Goal: Task Accomplishment & Management: Manage account settings

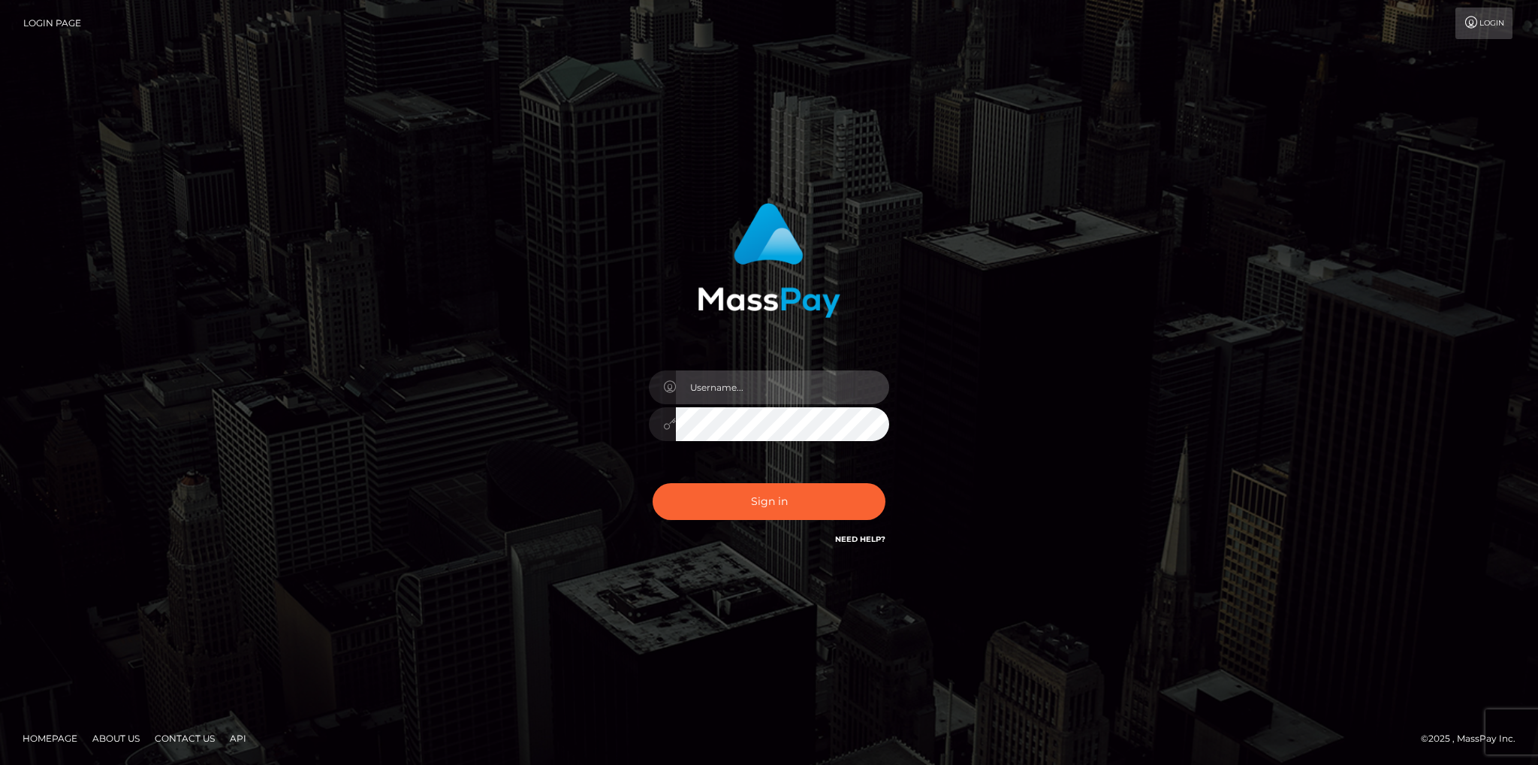
type input "fede.[PERSON_NAME].fullstop"
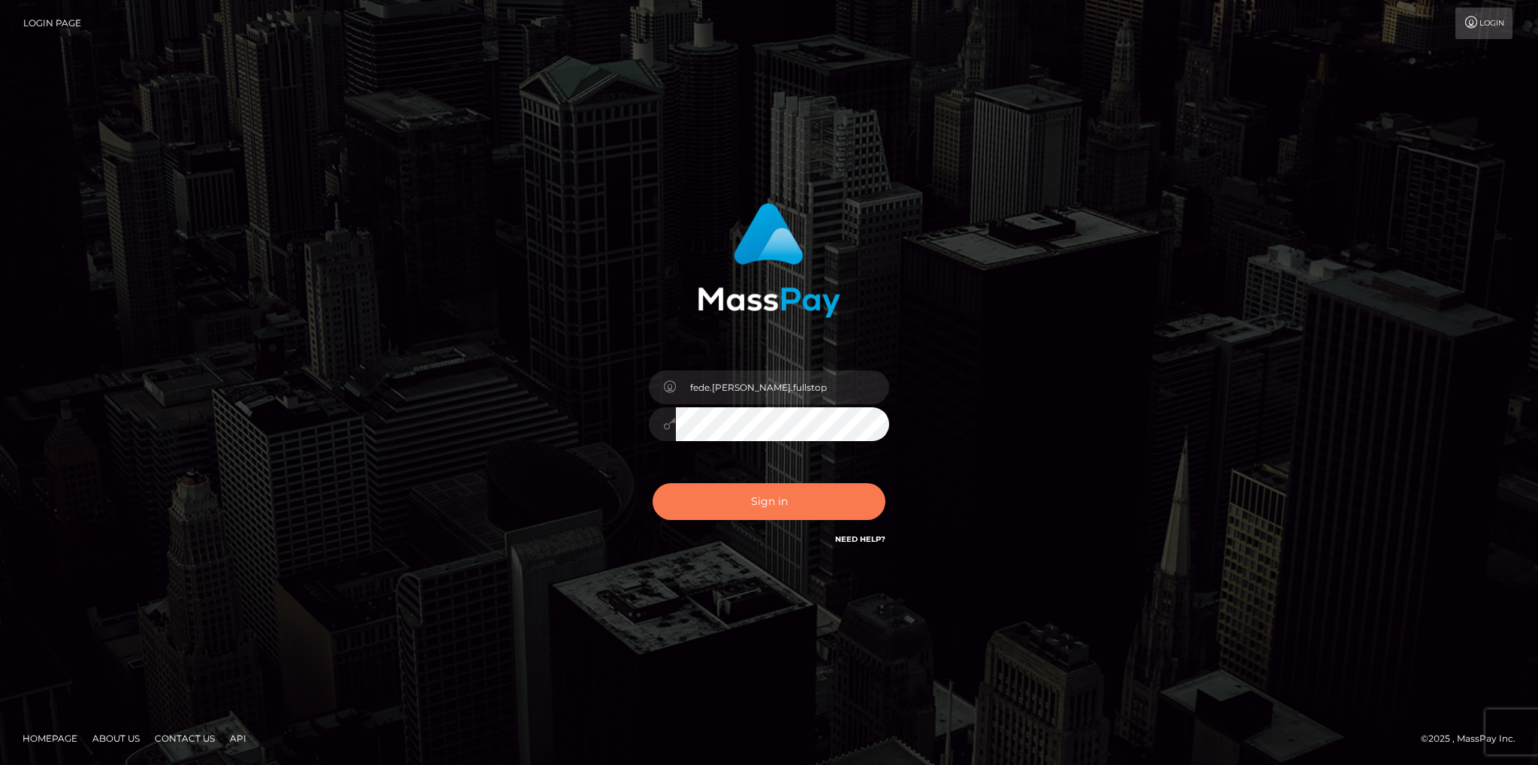
click at [750, 500] on button "Sign in" at bounding box center [769, 501] width 233 height 37
type input "fede.[PERSON_NAME].fullstop"
click at [732, 509] on button "Sign in" at bounding box center [769, 501] width 233 height 37
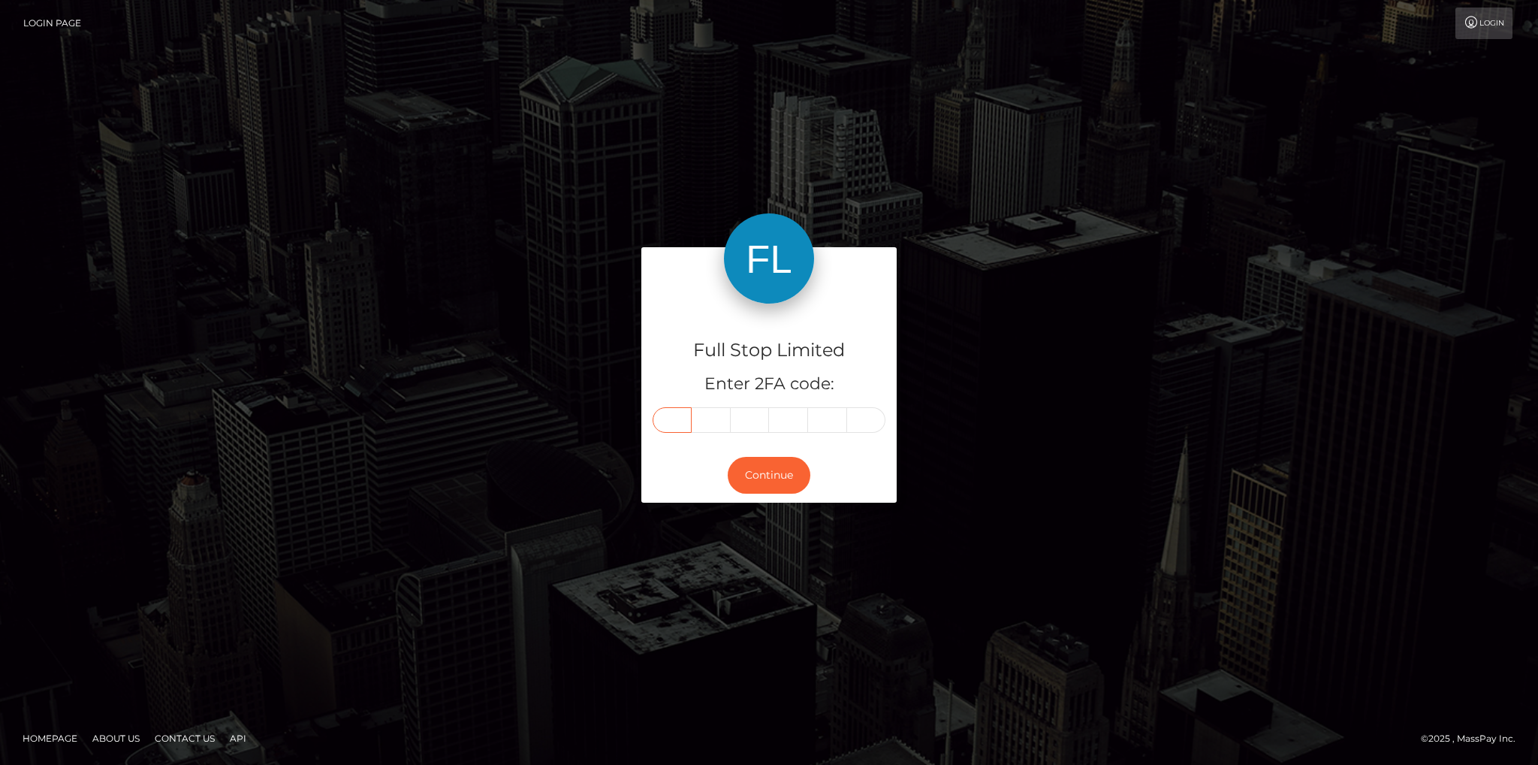
click at [678, 412] on input "text" at bounding box center [672, 420] width 39 height 26
click at [657, 423] on input "text" at bounding box center [672, 420] width 39 height 26
type input "1"
type input "0"
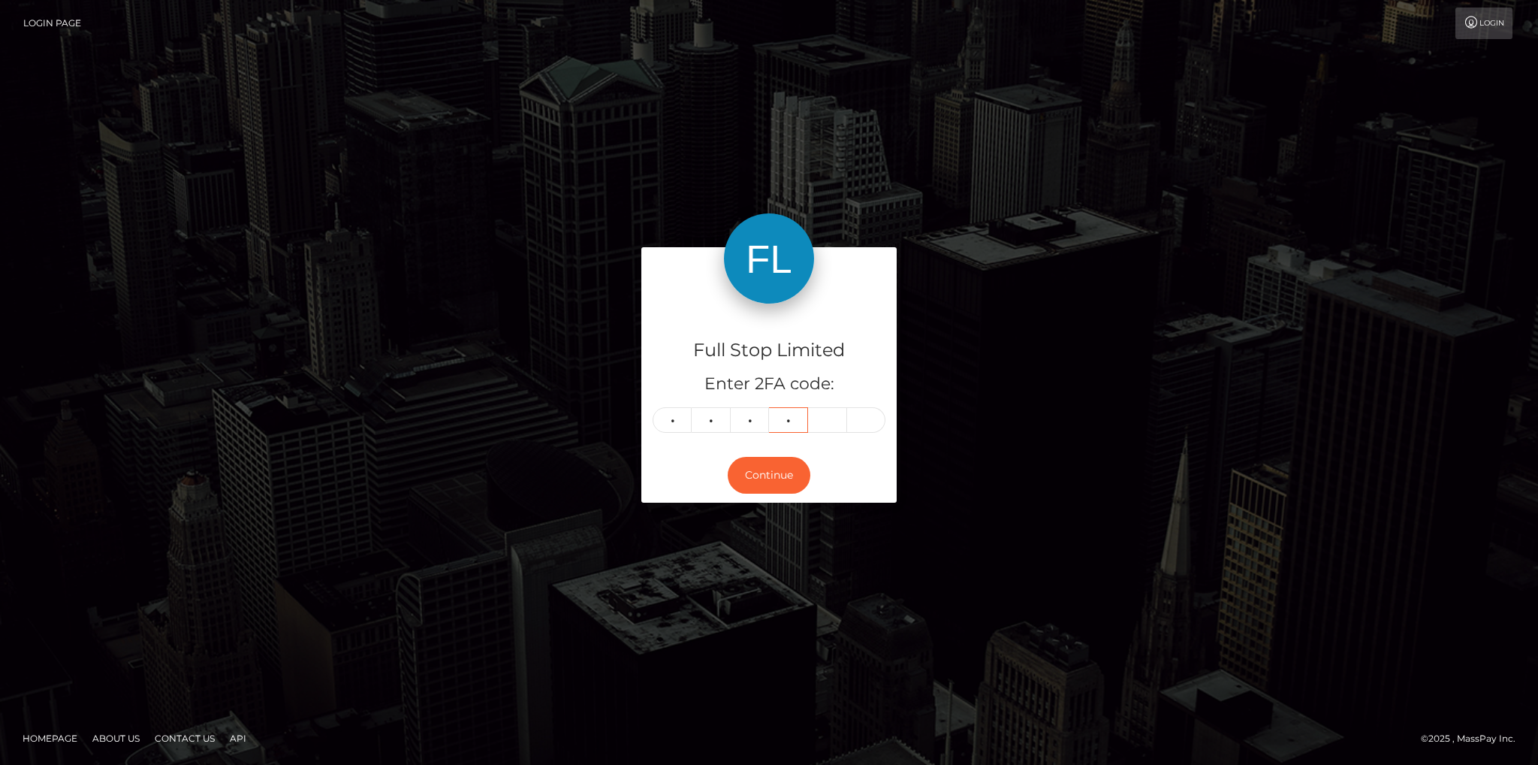
type input "0"
type input "2"
type input "7"
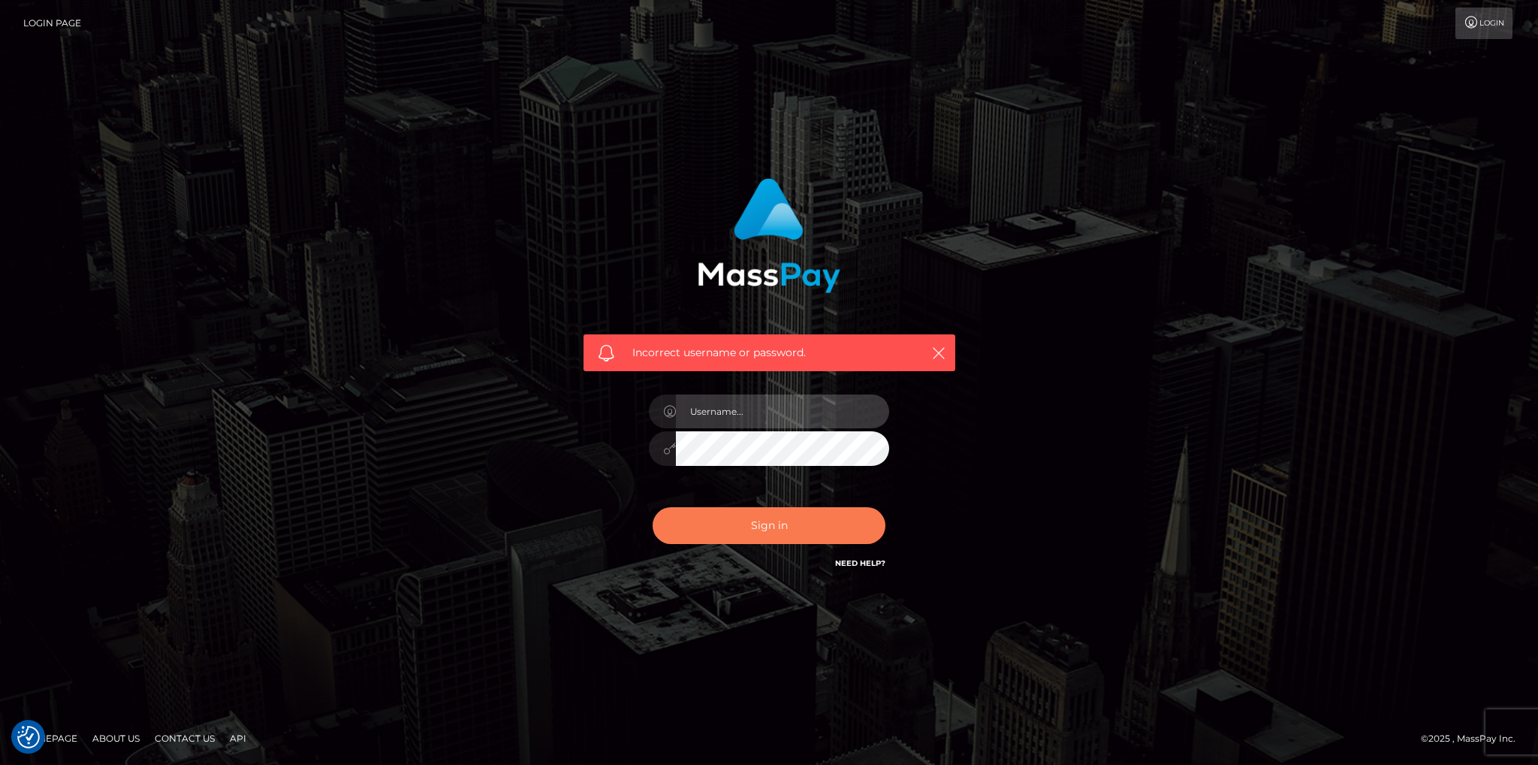
type input "fede.contino.fullstop"
click at [741, 521] on button "Sign in" at bounding box center [769, 525] width 233 height 37
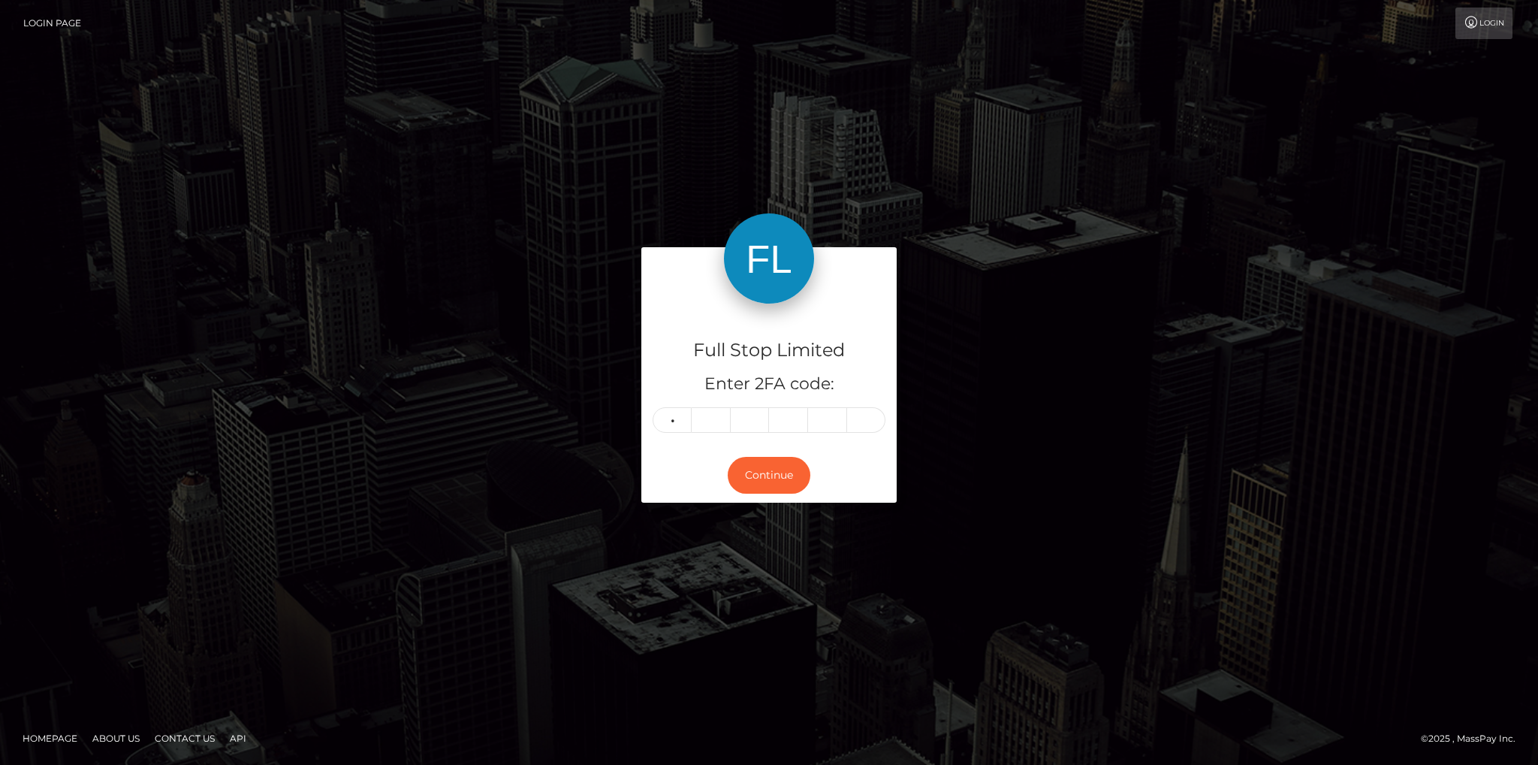
type input "7"
type input "3"
type input "1"
type input "0"
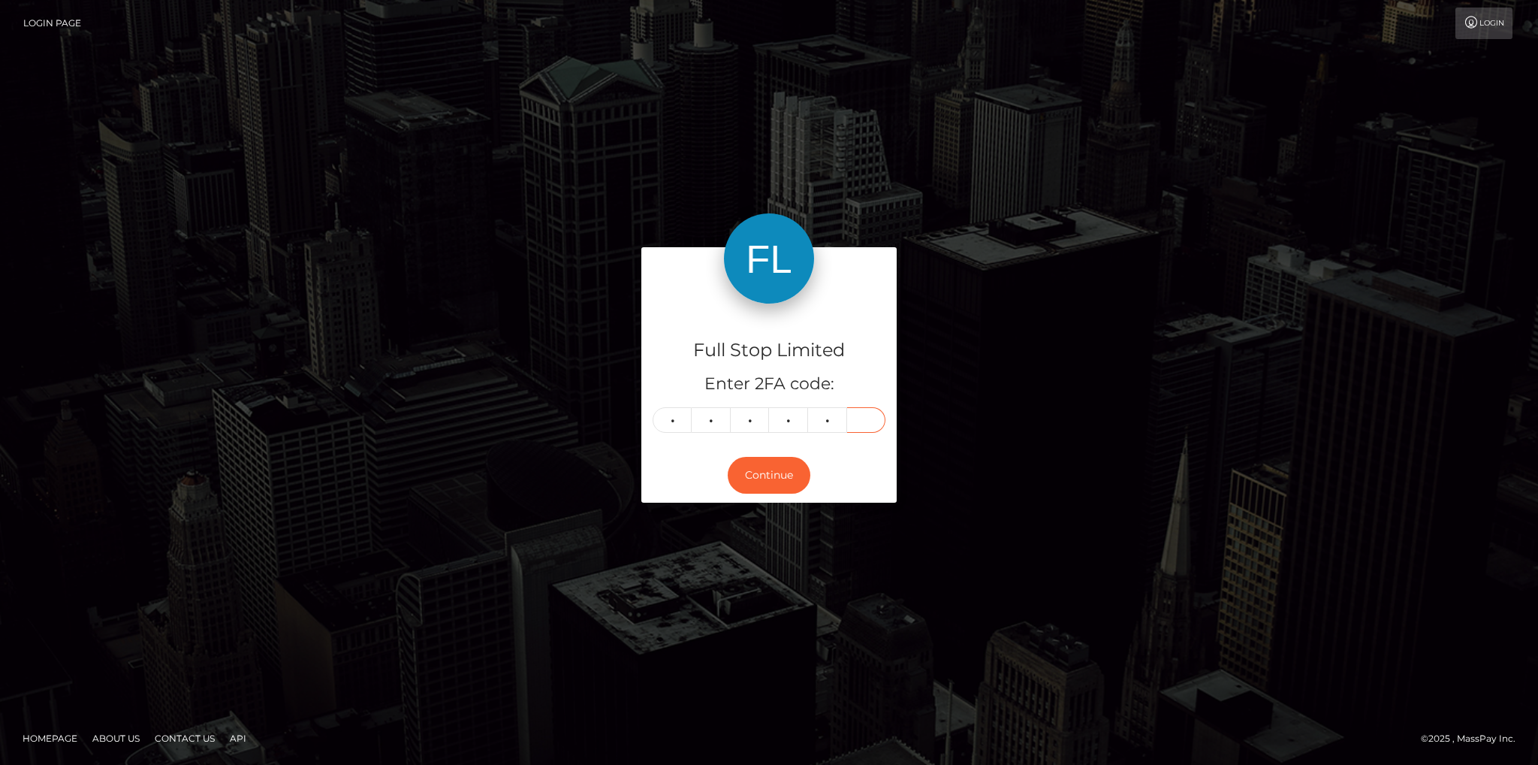
type input "5"
